Goal: Task Accomplishment & Management: Use online tool/utility

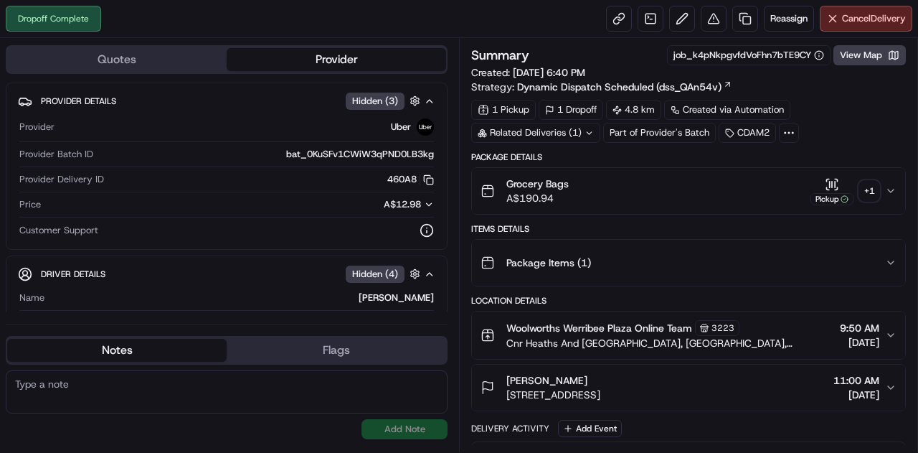
click at [545, 26] on div "Dropoff Complete Reassign Cancel Delivery" at bounding box center [459, 19] width 918 height 38
click at [748, 22] on link at bounding box center [745, 19] width 26 height 26
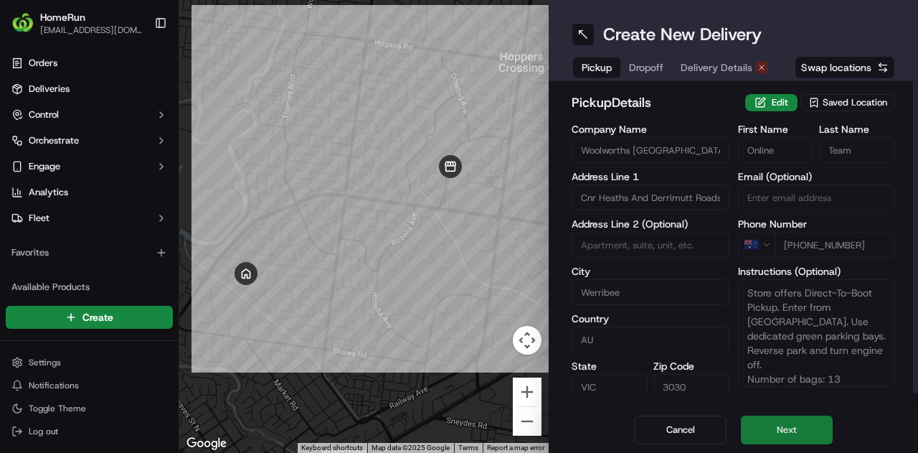
click at [788, 424] on button "Next" at bounding box center [787, 429] width 92 height 29
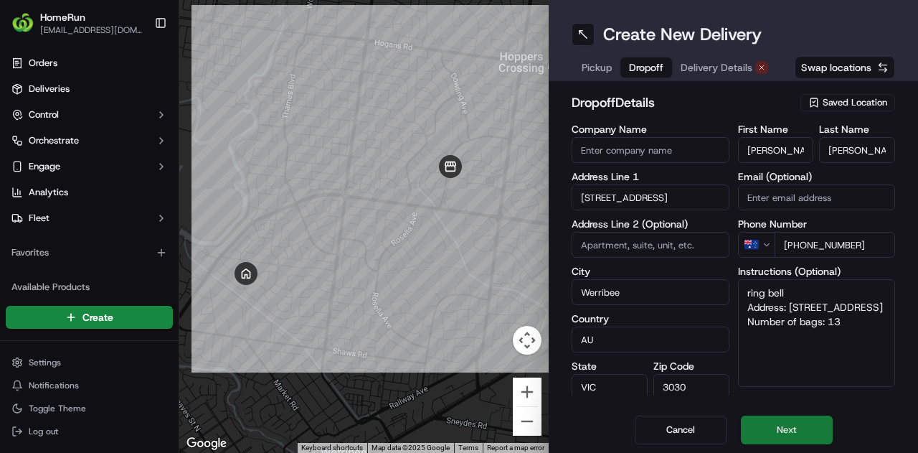
click at [788, 424] on button "Next" at bounding box center [787, 429] width 92 height 29
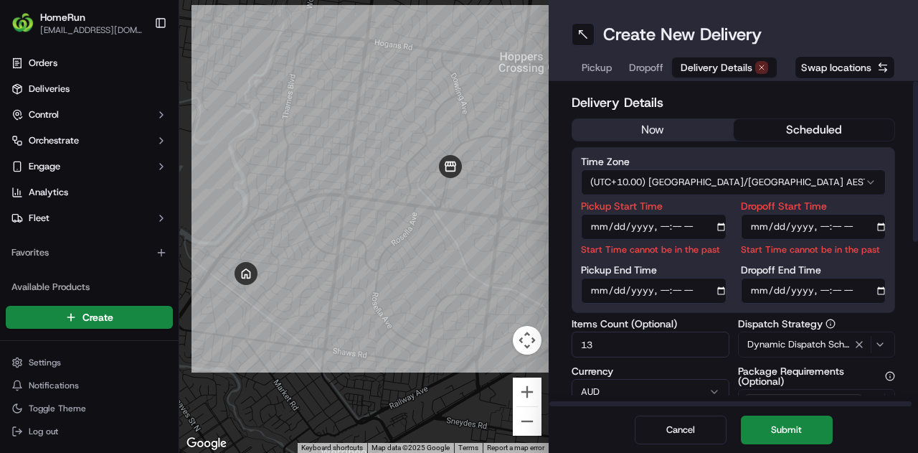
click at [709, 131] on button "now" at bounding box center [652, 130] width 161 height 22
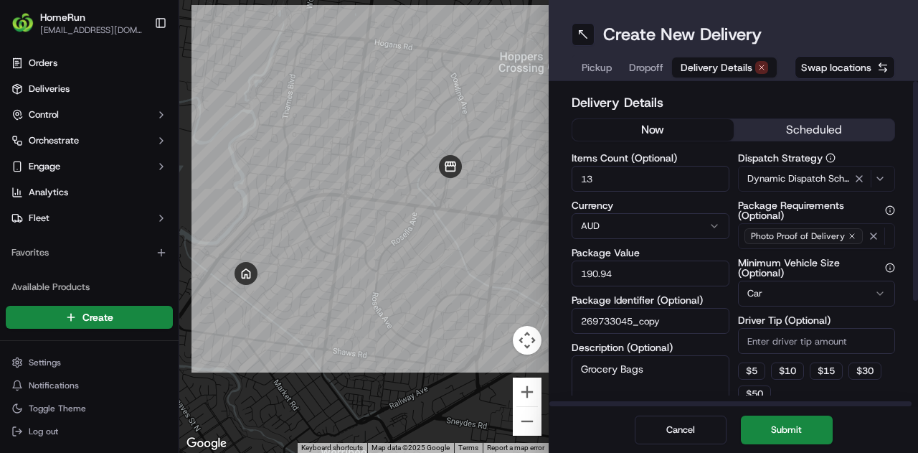
click at [687, 128] on button "now" at bounding box center [652, 130] width 161 height 22
click at [806, 445] on div "Cancel Submit" at bounding box center [733, 430] width 369 height 46
click at [803, 433] on button "Submit" at bounding box center [787, 429] width 92 height 29
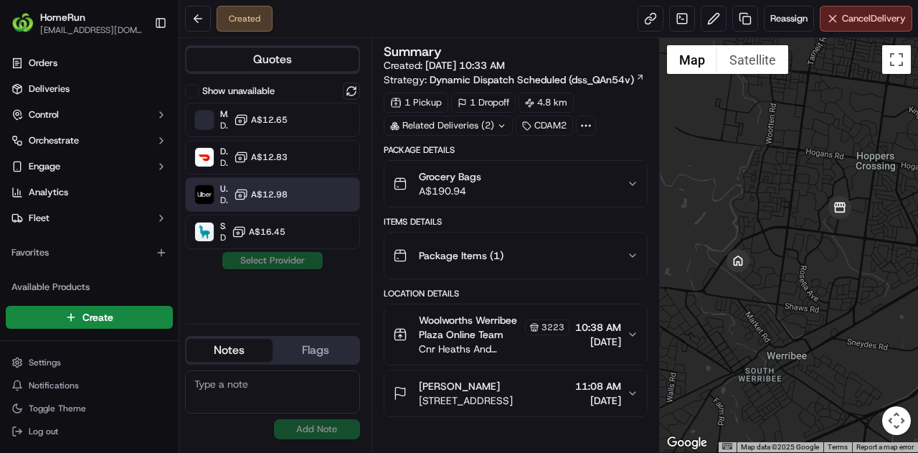
click at [237, 197] on icon at bounding box center [241, 194] width 14 height 14
click at [291, 265] on button "Assign Provider" at bounding box center [273, 260] width 102 height 17
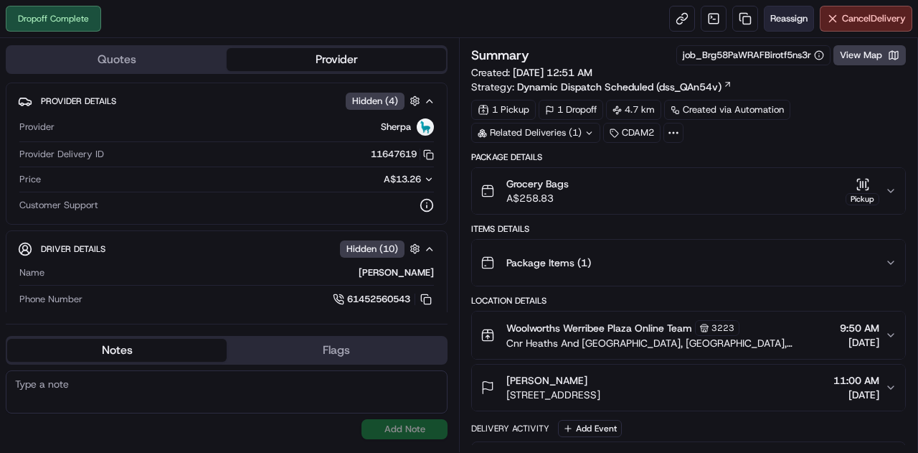
click at [786, 13] on span "Reassign" at bounding box center [788, 18] width 37 height 13
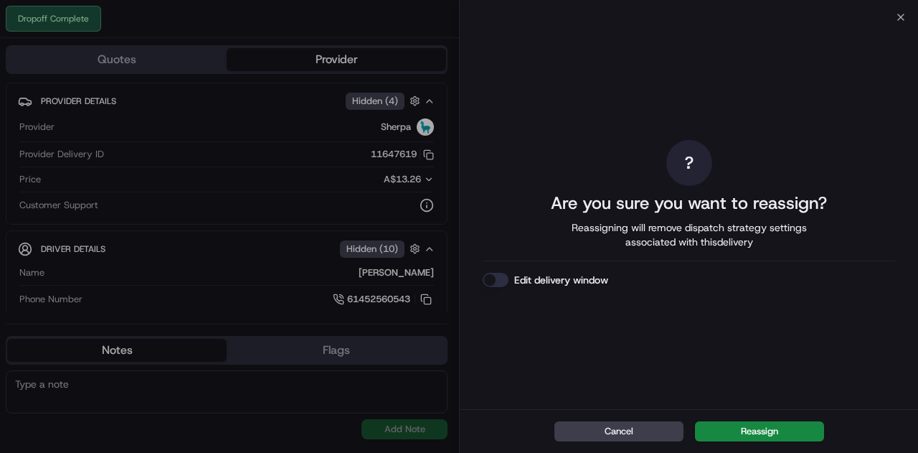
click at [902, 21] on div "? Are you sure you want to reassign? Reassigning will remove dispatch strategy …" at bounding box center [689, 213] width 458 height 392
click at [903, 15] on icon "button" at bounding box center [901, 17] width 6 height 6
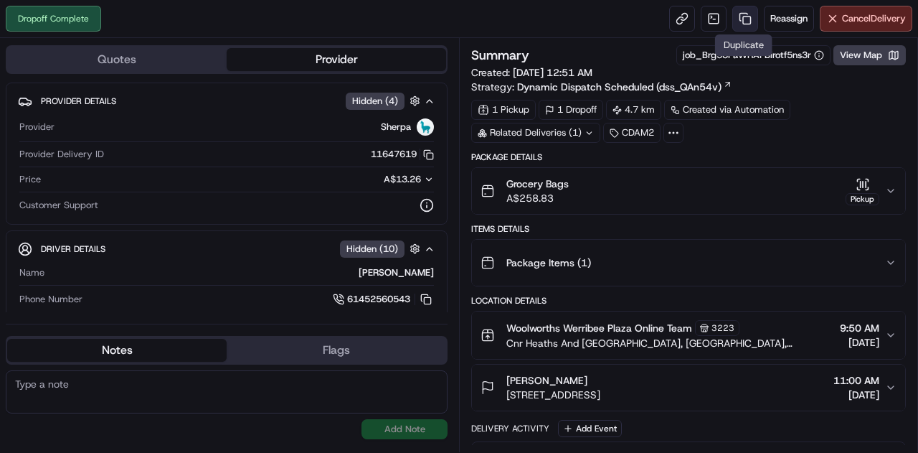
click at [745, 22] on link at bounding box center [745, 19] width 26 height 26
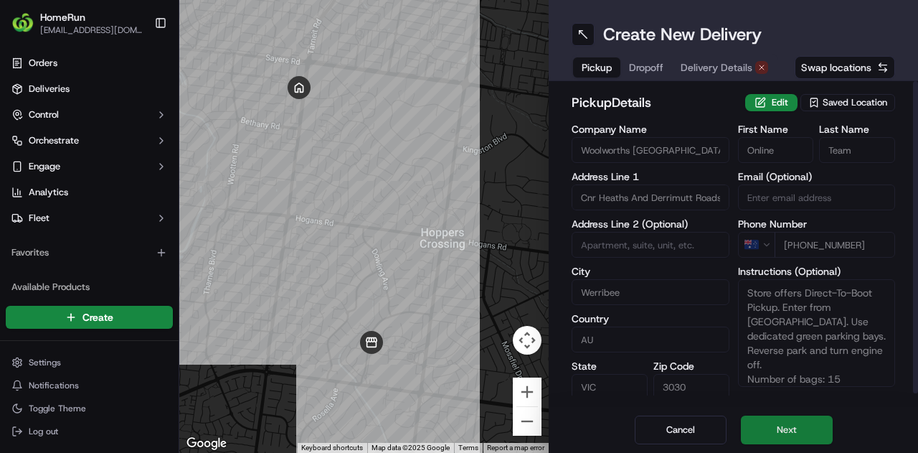
click at [752, 428] on button "Next" at bounding box center [787, 429] width 92 height 29
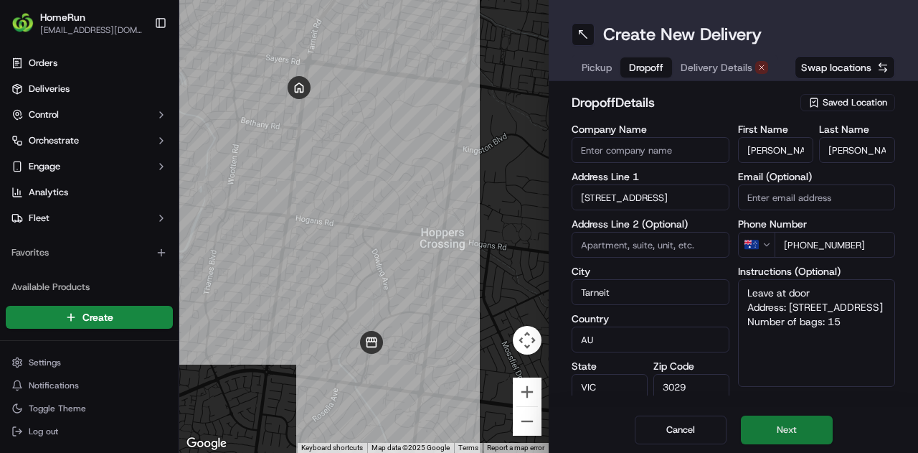
click at [755, 429] on button "Next" at bounding box center [787, 429] width 92 height 29
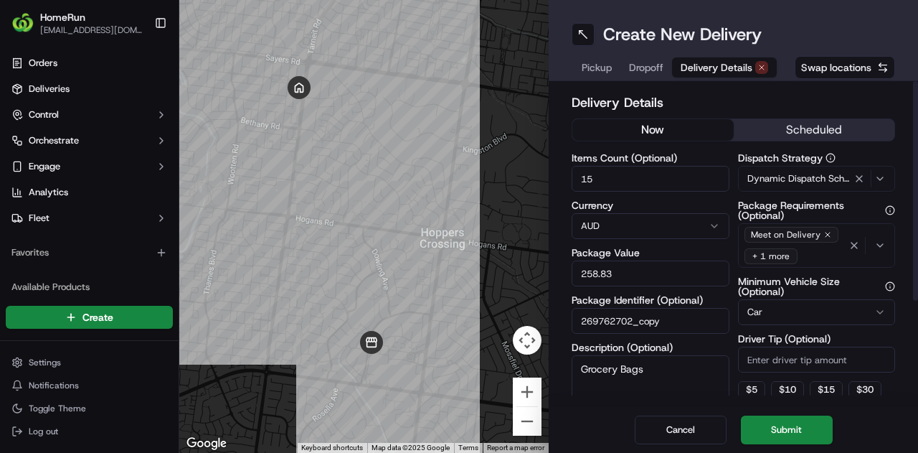
click at [666, 131] on button "now" at bounding box center [652, 130] width 161 height 22
click at [656, 117] on div "Delivery Details now scheduled Items Count (Optional) 15 Currency AUD Package V…" at bounding box center [734, 319] width 324 height 452
click at [657, 124] on button "now" at bounding box center [652, 130] width 161 height 22
click at [795, 431] on button "Submit" at bounding box center [787, 429] width 92 height 29
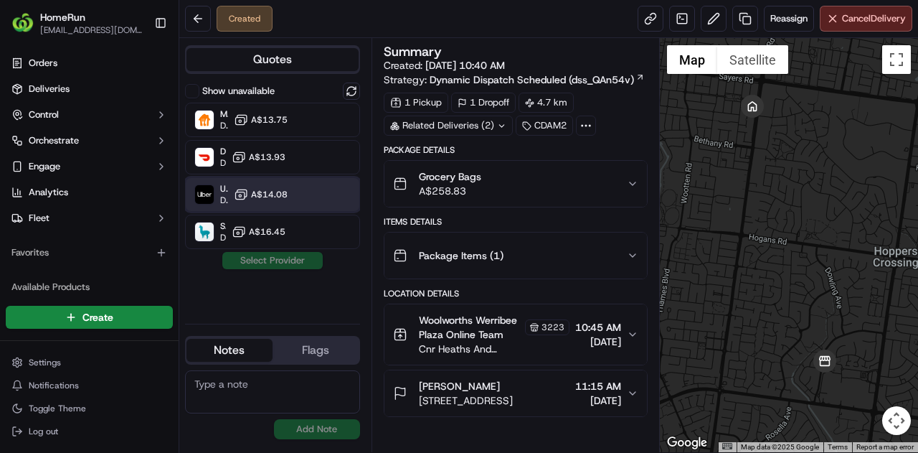
click at [288, 181] on div "Uber Dropoff ETA 43 minutes A$14.08" at bounding box center [272, 194] width 175 height 34
click at [286, 269] on div "Show unavailable Menulog Dropoff ETA 51 minutes A$13.75 DoorDash Dropoff ETA 1 …" at bounding box center [272, 197] width 175 height 230
click at [286, 267] on button "Assign Provider" at bounding box center [273, 260] width 102 height 17
